Goal: Find specific page/section: Find specific page/section

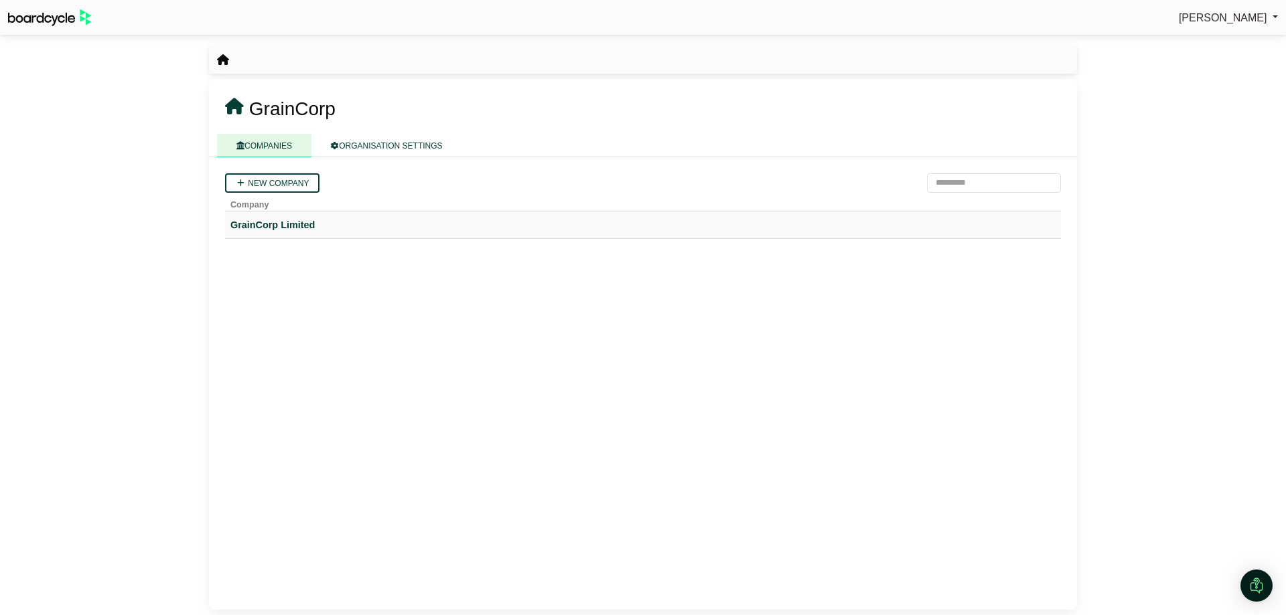
drag, startPoint x: 302, startPoint y: 219, endPoint x: 467, endPoint y: 283, distance: 176.9
click at [302, 219] on div "GrainCorp Limited" at bounding box center [642, 225] width 825 height 15
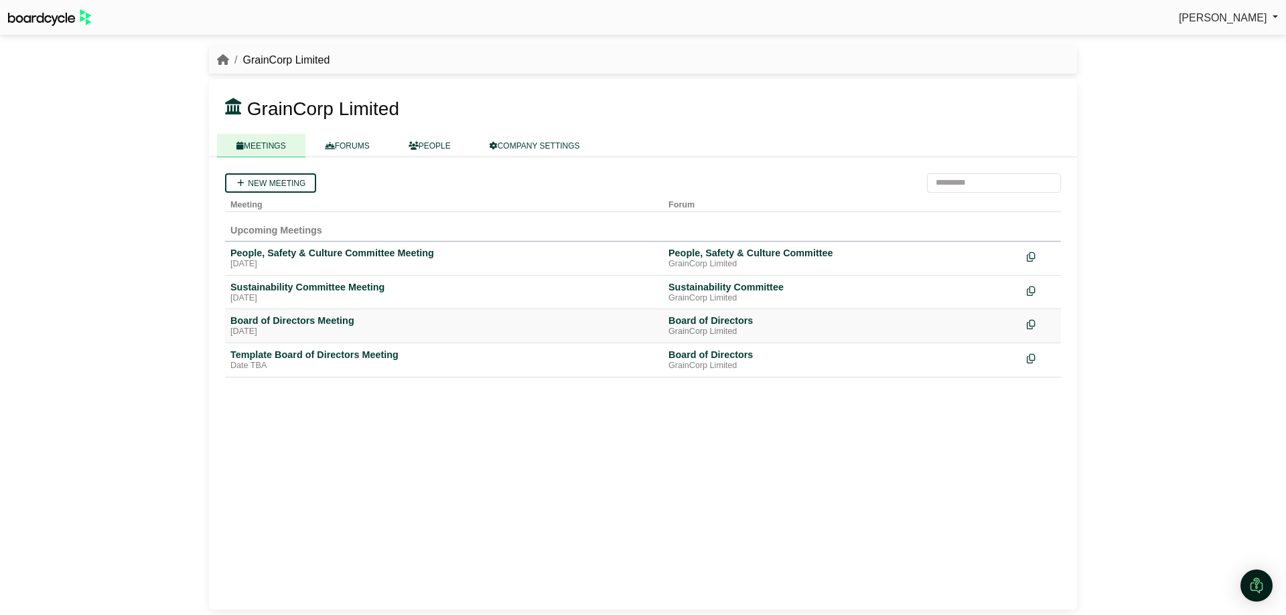
click at [263, 326] on div "Board of Directors Meeting" at bounding box center [443, 321] width 427 height 12
